Goal: Navigation & Orientation: Find specific page/section

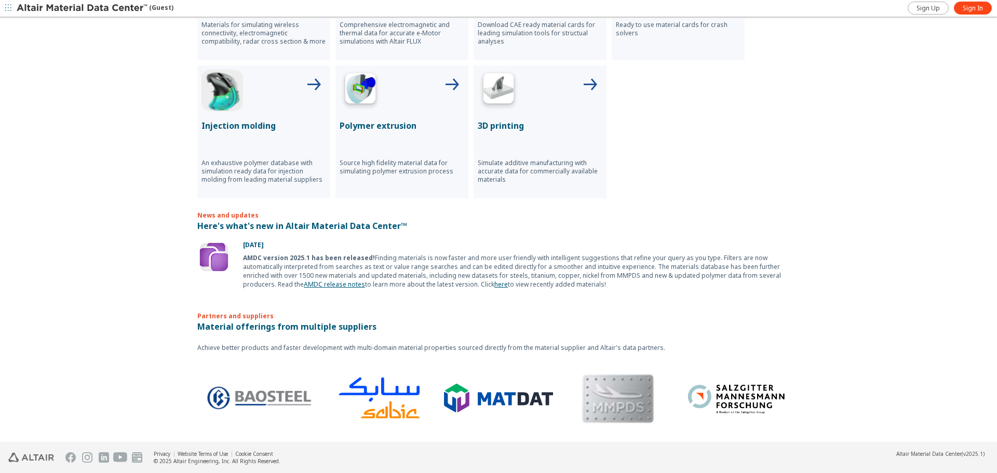
scroll to position [503, 0]
click at [12, 8] on span "button" at bounding box center [8, 8] width 10 height 17
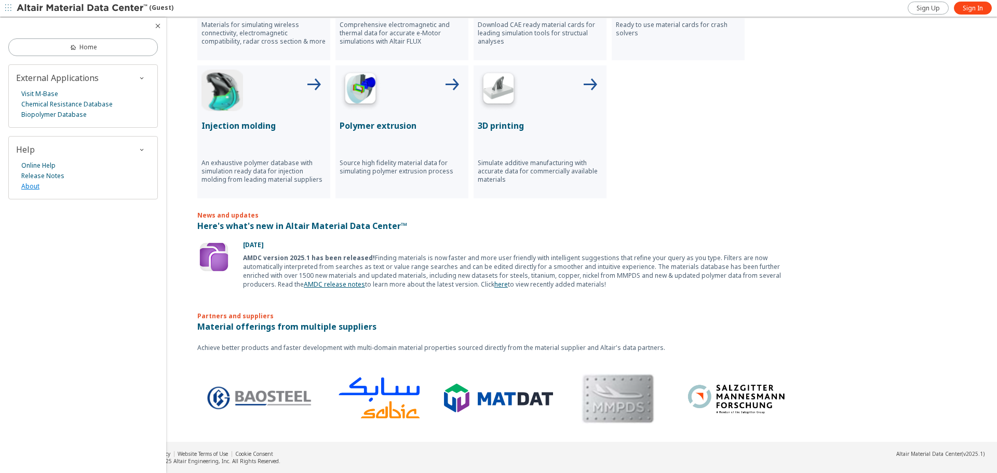
click at [30, 190] on link "About" at bounding box center [30, 186] width 18 height 10
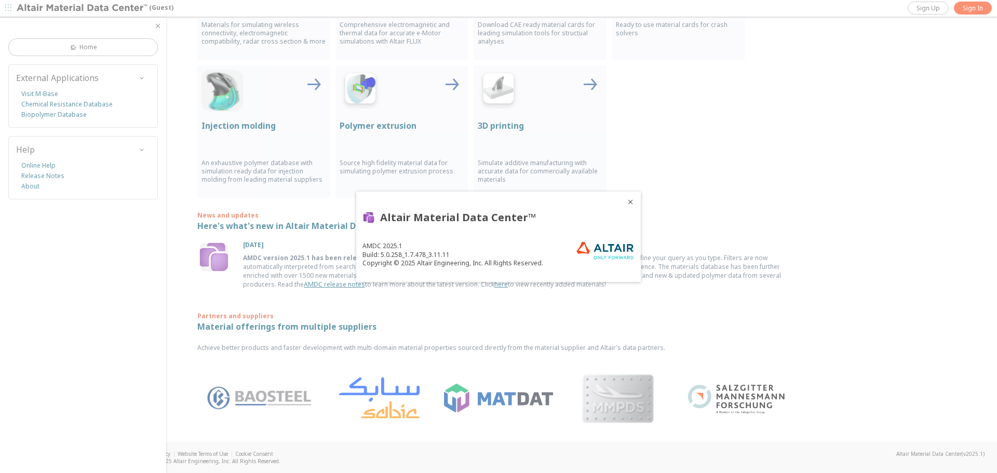
scroll to position [503, 0]
click at [631, 204] on icon "Close" at bounding box center [630, 202] width 8 height 8
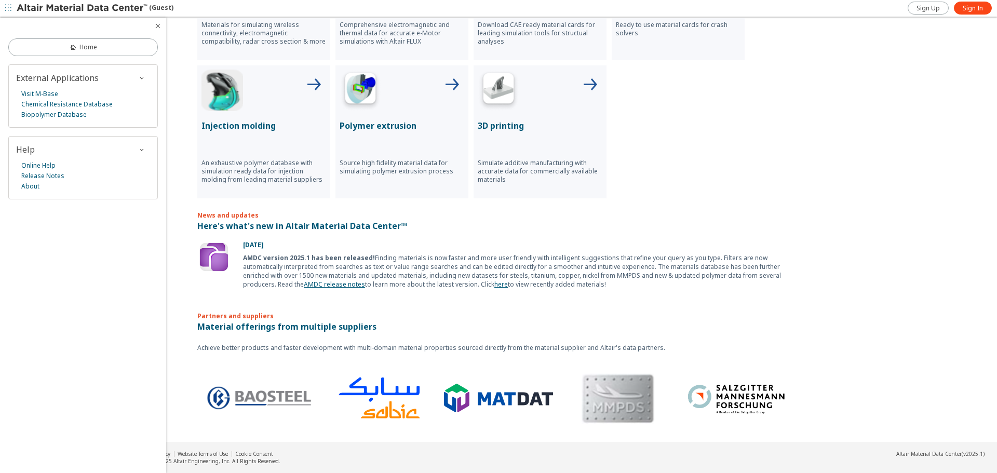
click at [158, 31] on div at bounding box center [83, 26] width 166 height 17
